Goal: Task Accomplishment & Management: Use online tool/utility

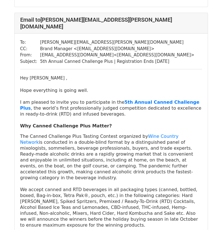
scroll to position [563, 0]
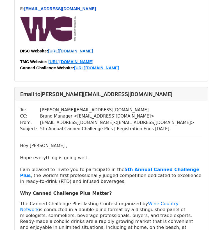
scroll to position [872, 0]
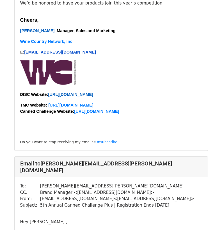
scroll to position [197, 0]
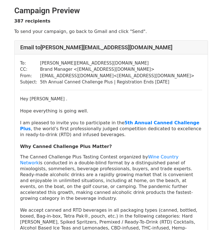
click at [41, 99] on div "Hey Keith ." at bounding box center [111, 99] width 182 height 6
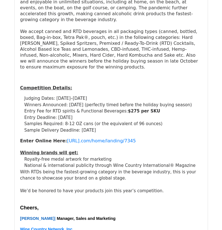
scroll to position [281, 0]
